Goal: Connect with others: Connect with others

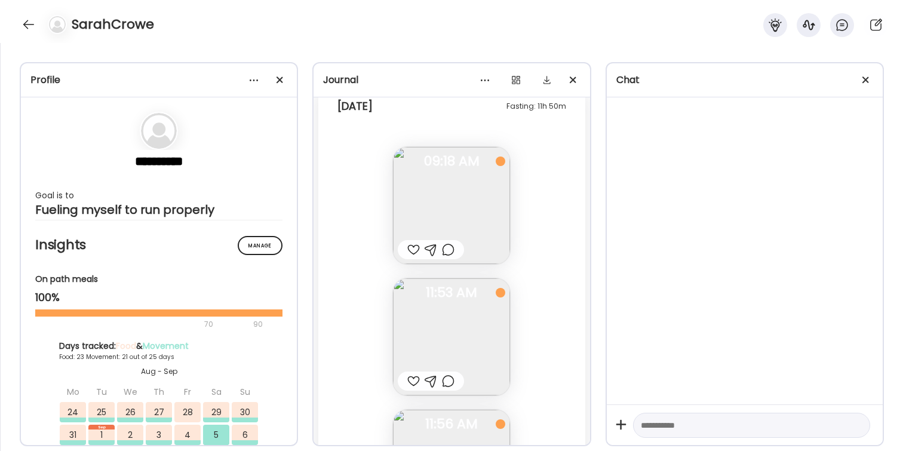
scroll to position [36990, 0]
click at [414, 248] on div at bounding box center [413, 248] width 13 height 14
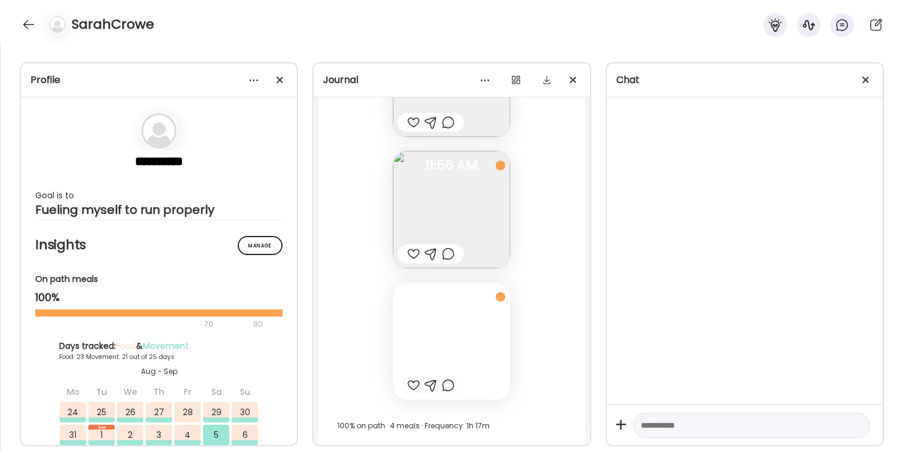
scroll to position [37254, 0]
click at [26, 24] on div at bounding box center [28, 24] width 19 height 19
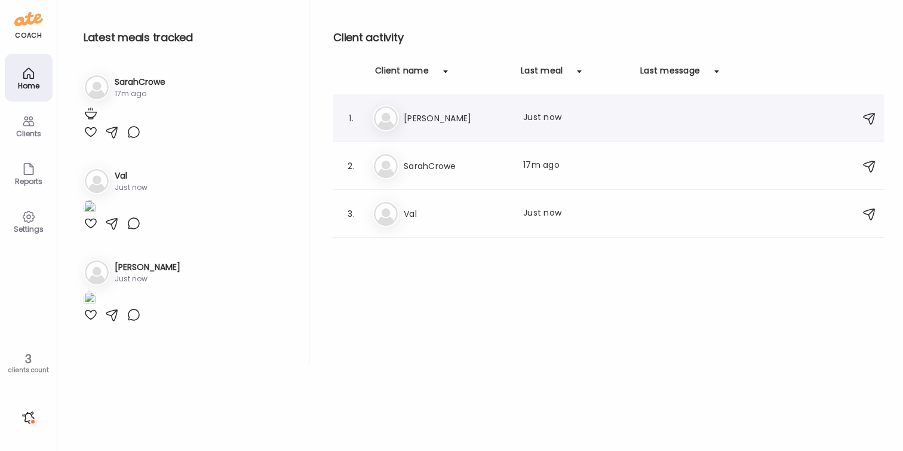
click at [474, 122] on h3 "[PERSON_NAME]" at bounding box center [456, 118] width 105 height 14
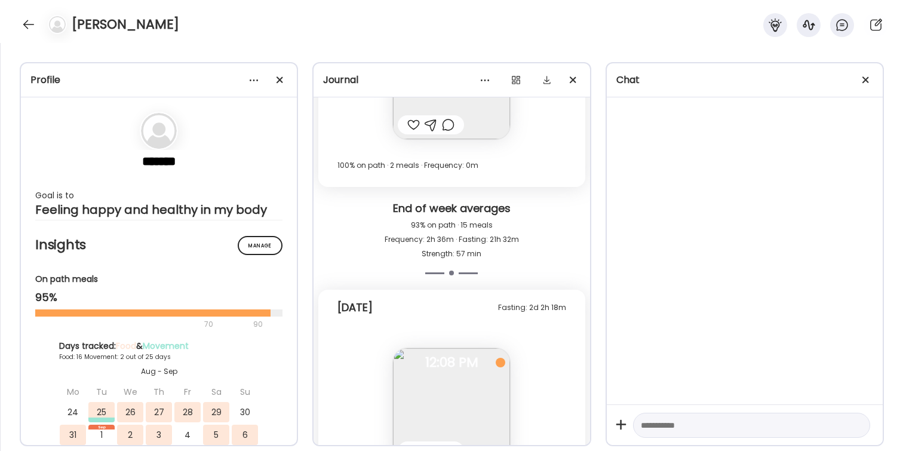
scroll to position [10198, 0]
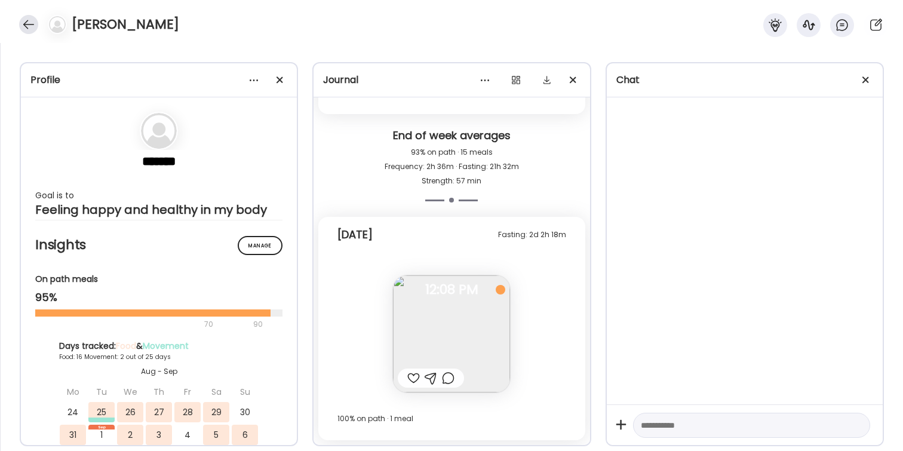
click at [21, 29] on div at bounding box center [28, 24] width 19 height 19
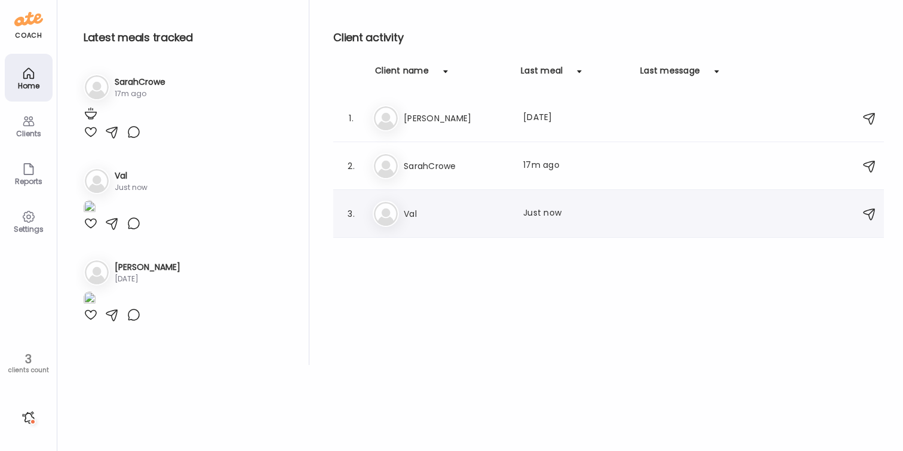
click at [480, 220] on div "Va Val Last meal: Just now" at bounding box center [610, 214] width 475 height 26
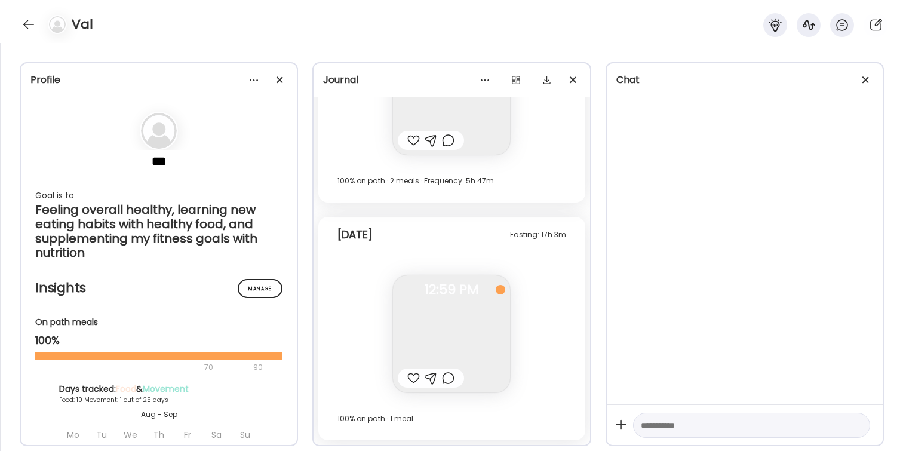
scroll to position [12271, 0]
click at [413, 376] on div at bounding box center [413, 378] width 13 height 14
click at [23, 26] on div at bounding box center [28, 24] width 19 height 19
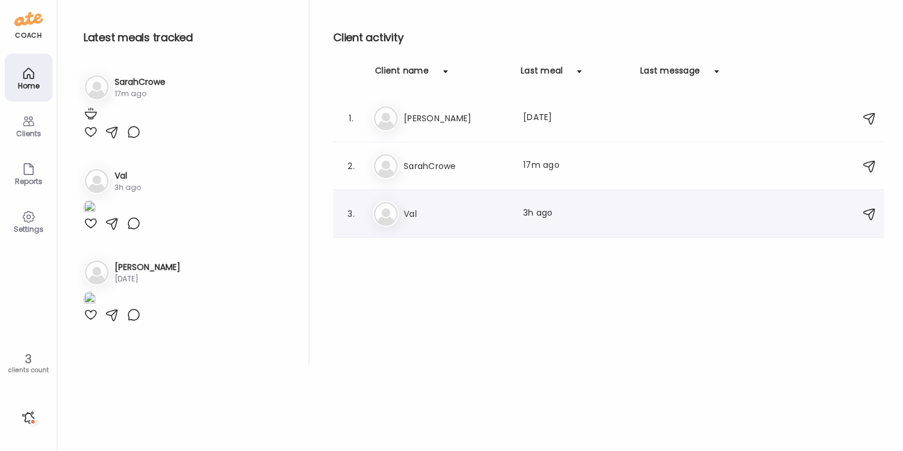
click at [451, 216] on h3 "Val" at bounding box center [456, 214] width 105 height 14
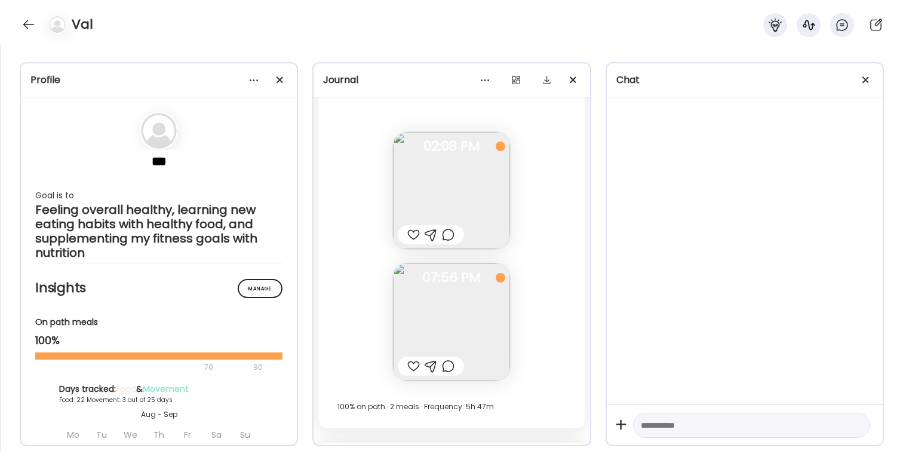
scroll to position [12044, 0]
click at [414, 369] on div at bounding box center [413, 367] width 13 height 14
click at [412, 235] on div at bounding box center [413, 236] width 13 height 14
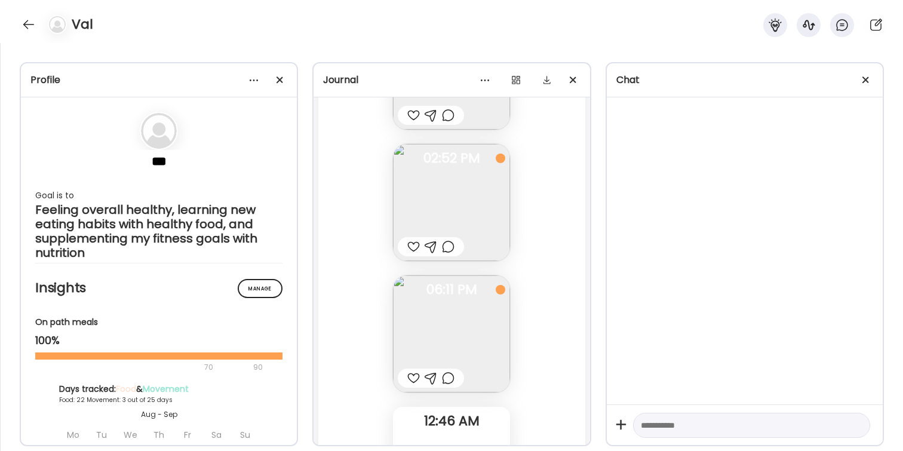
scroll to position [11509, 0]
click at [416, 254] on div at bounding box center [413, 256] width 13 height 14
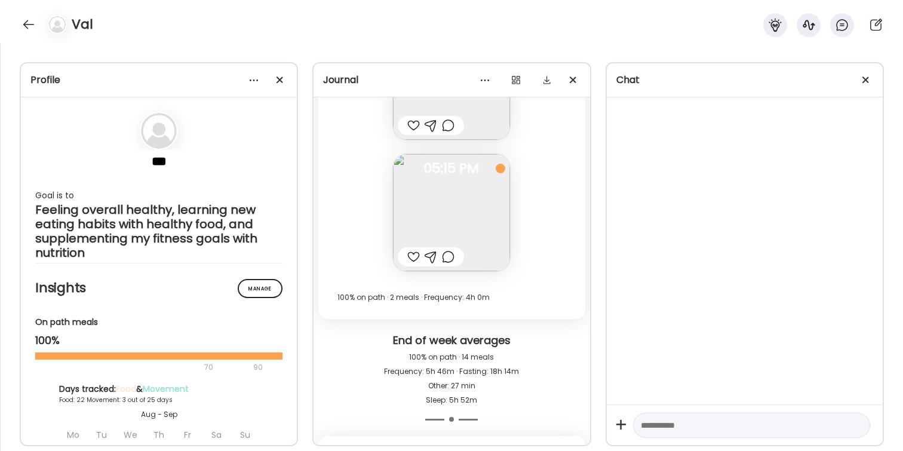
scroll to position [10857, 0]
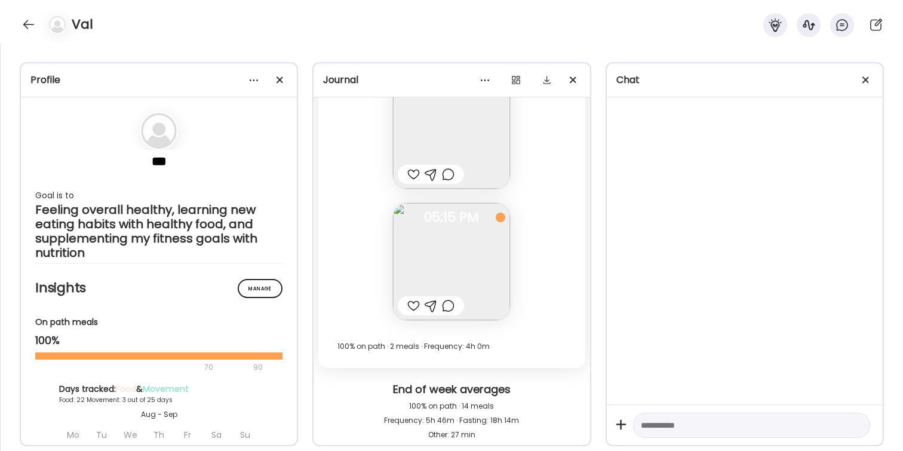
click at [414, 306] on div at bounding box center [413, 306] width 13 height 14
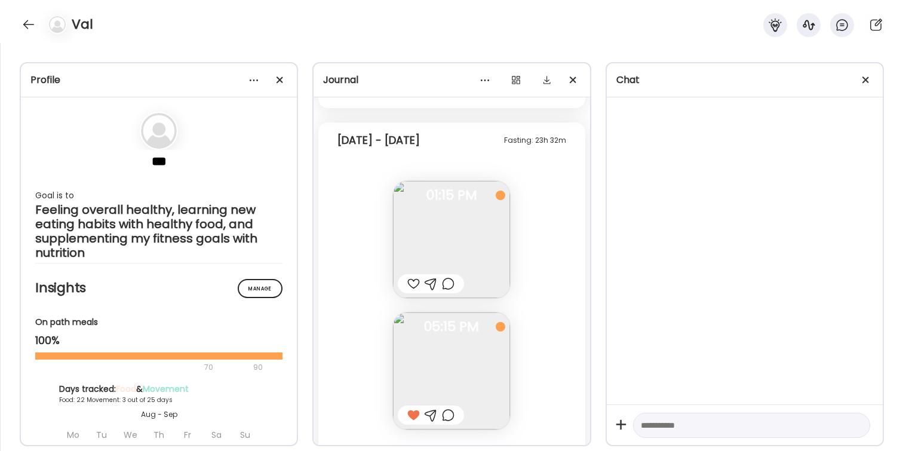
scroll to position [10732, 0]
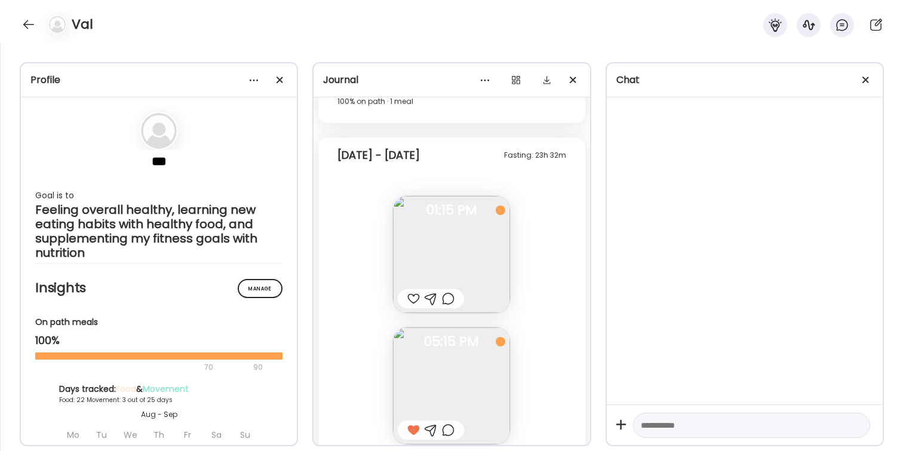
click at [414, 299] on div at bounding box center [413, 298] width 13 height 14
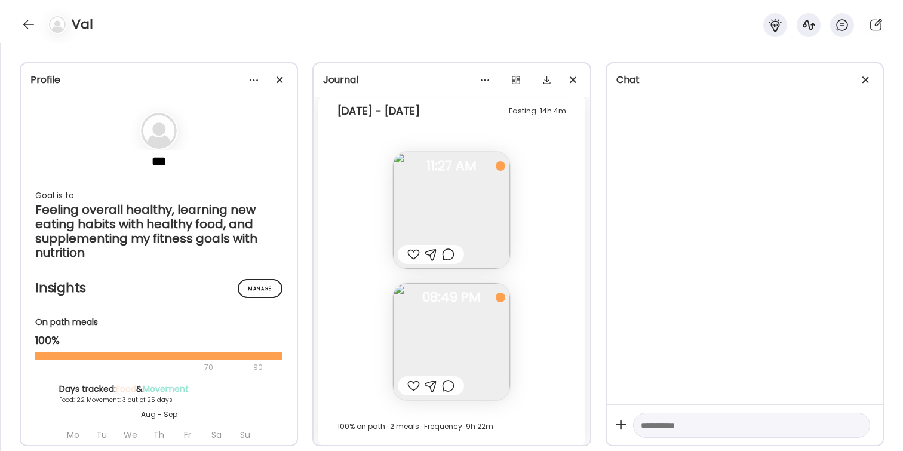
scroll to position [10169, 0]
click at [29, 23] on div at bounding box center [28, 24] width 19 height 19
